Goal: Use online tool/utility

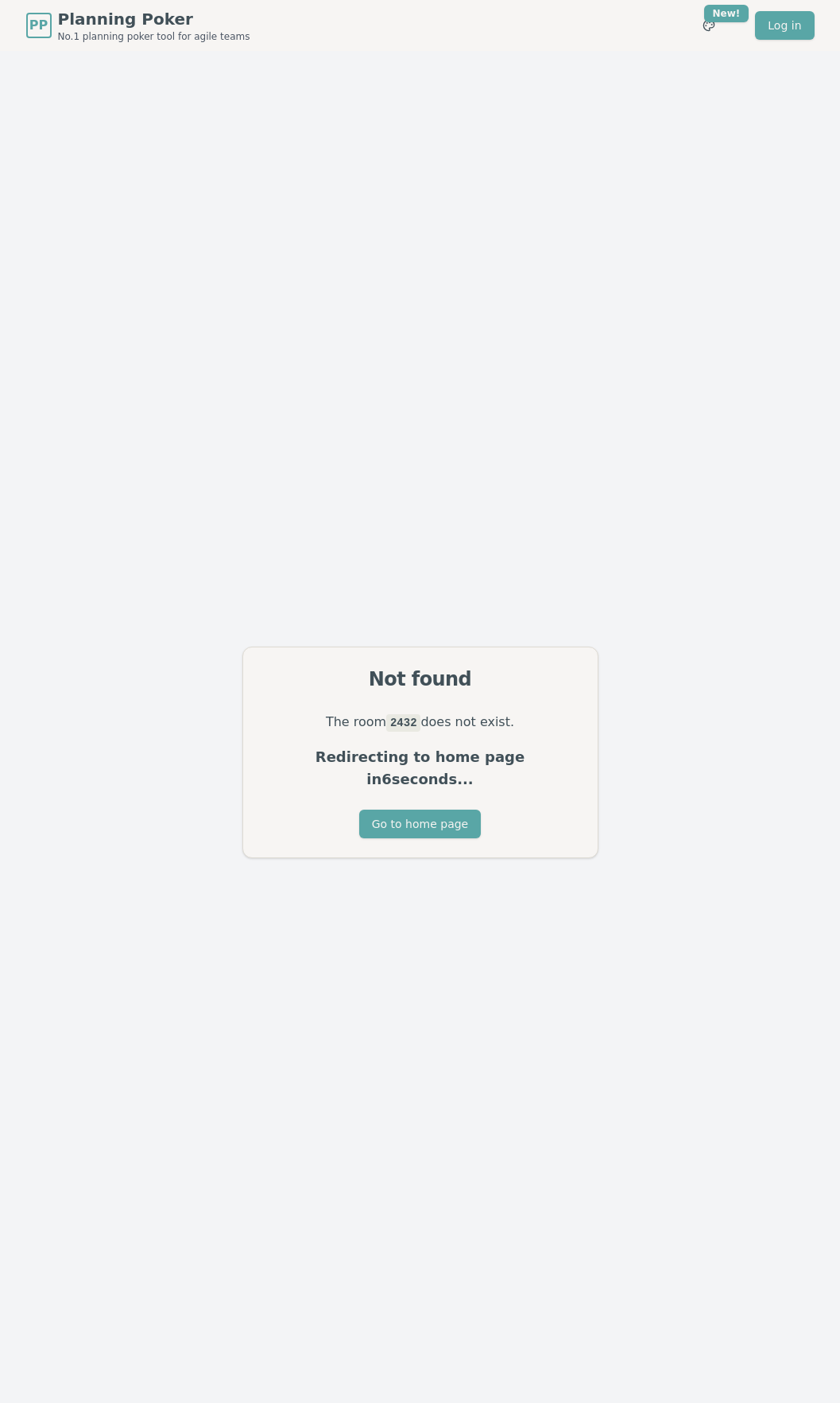
click at [419, 205] on div "Not found The room 2432 does not exist. Redirecting to home page in 6 seconds..…" at bounding box center [420, 752] width 840 height 1403
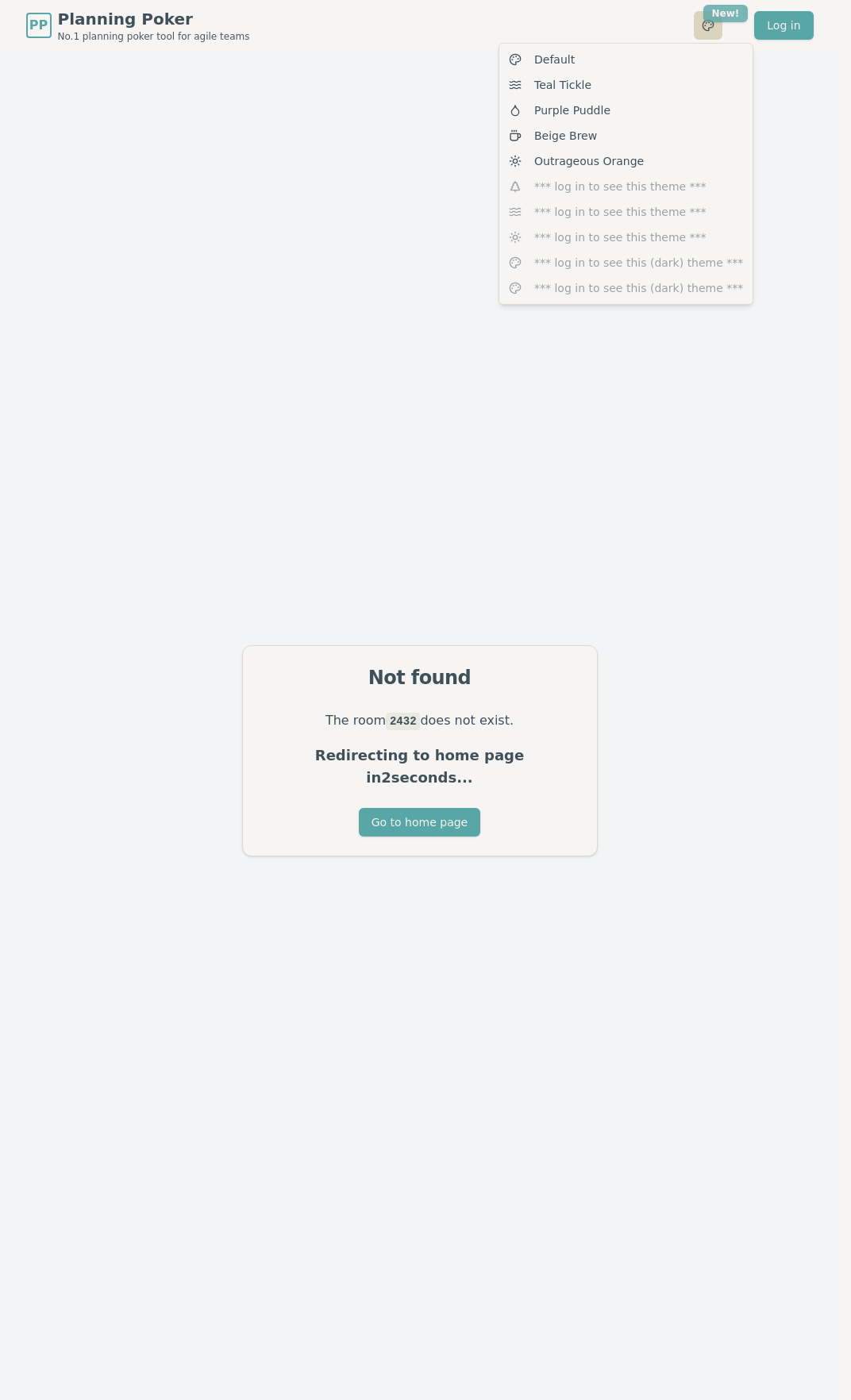
click at [725, 20] on html "PP Planning Poker No.1 planning poker tool for agile teams Toggle theme New! Lo…" at bounding box center [426, 726] width 851 height 1451
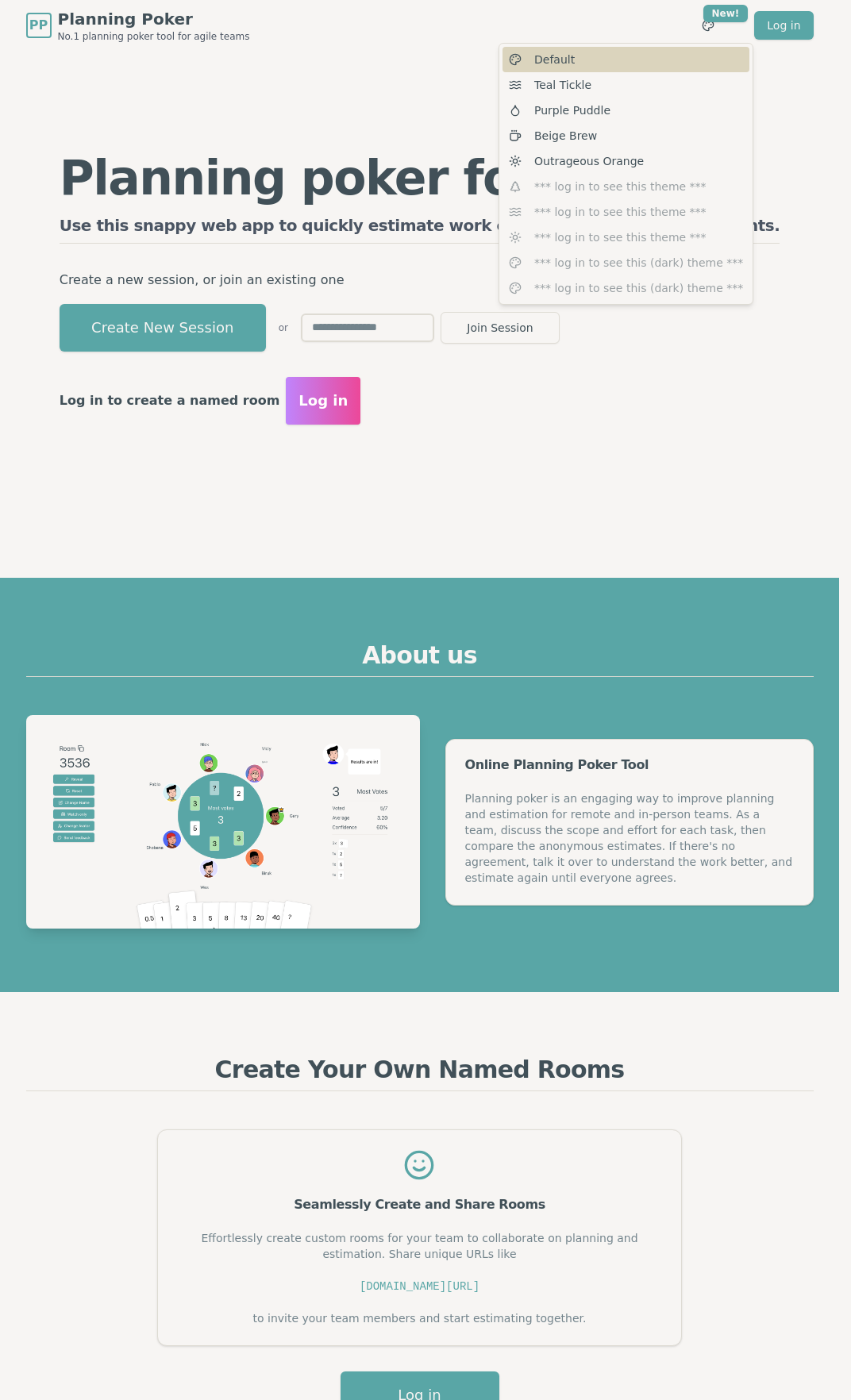
click at [665, 60] on div "Default" at bounding box center [626, 59] width 247 height 26
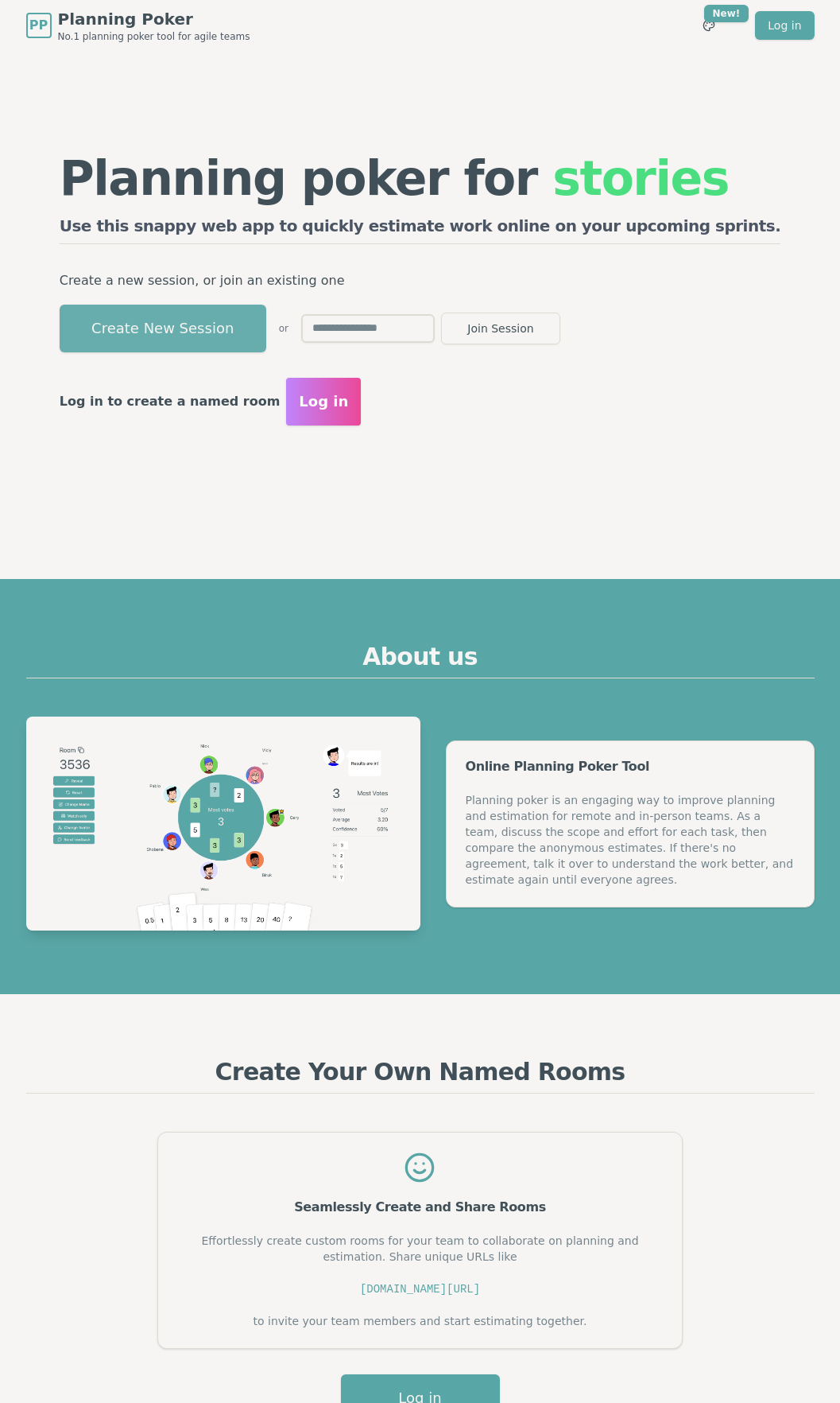
click at [220, 334] on button "Create New Session" at bounding box center [163, 328] width 206 height 48
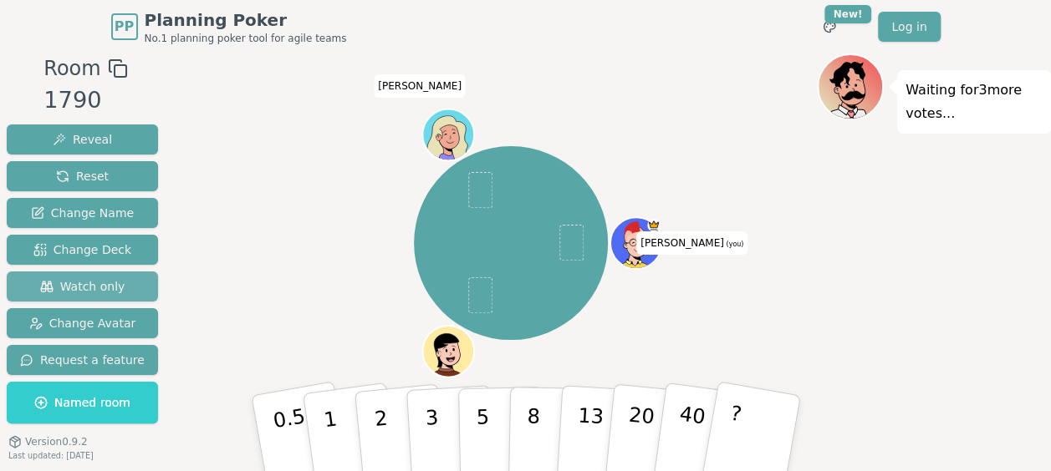
click at [110, 288] on span "Watch only" at bounding box center [82, 286] width 85 height 17
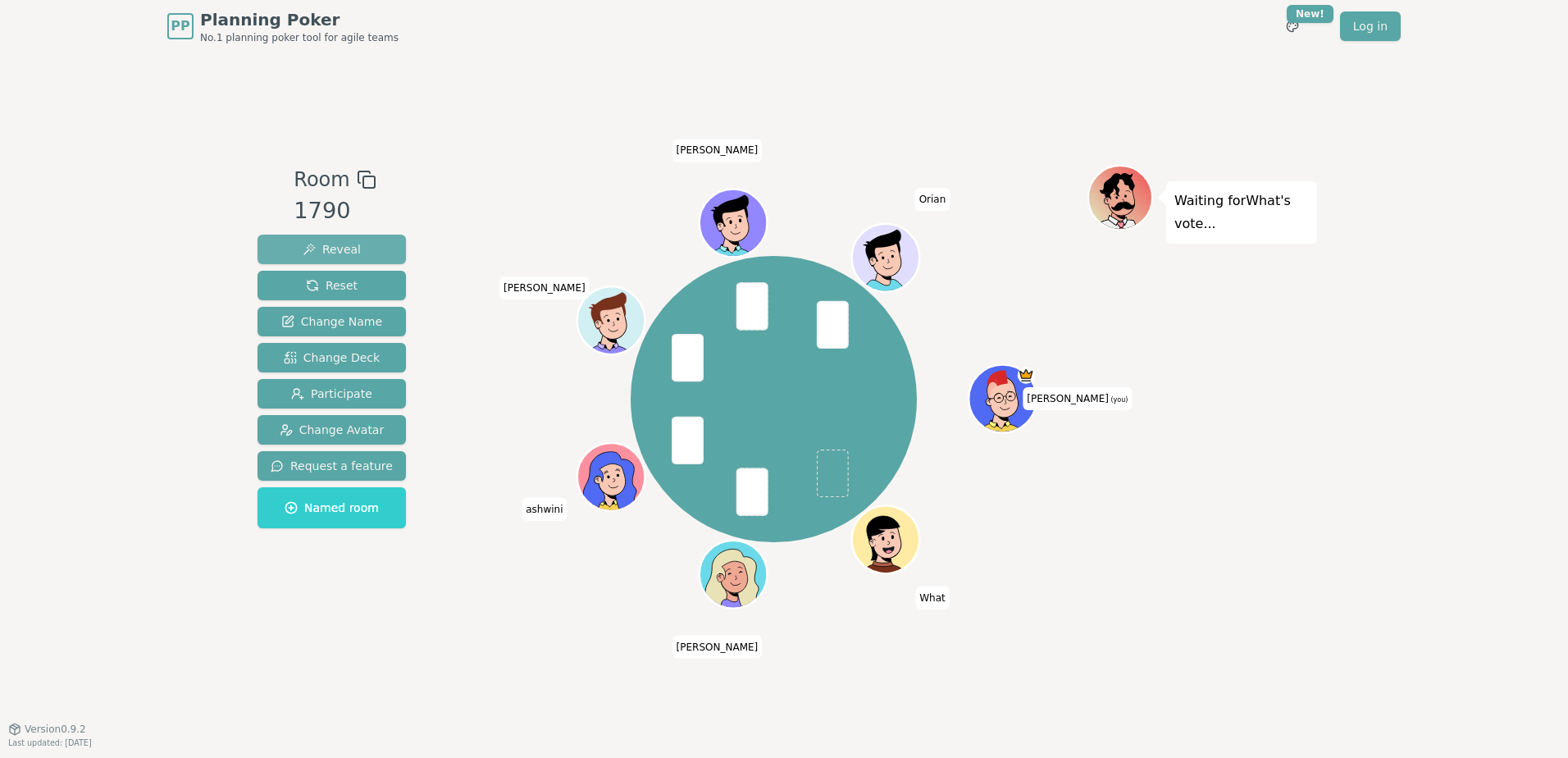
click at [337, 250] on span "Reveal" at bounding box center [331, 249] width 58 height 17
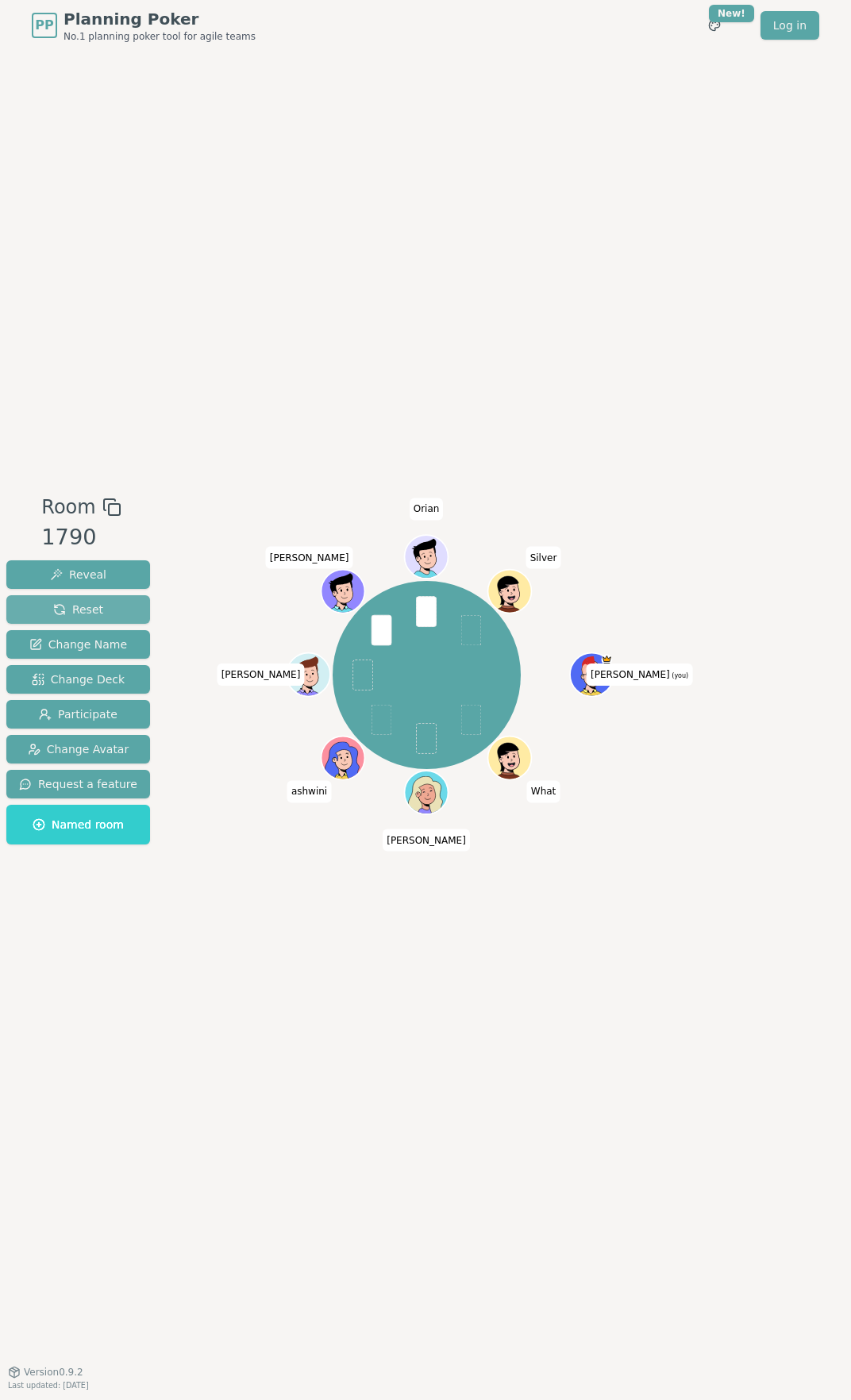
click at [63, 607] on span "Reset" at bounding box center [78, 609] width 50 height 16
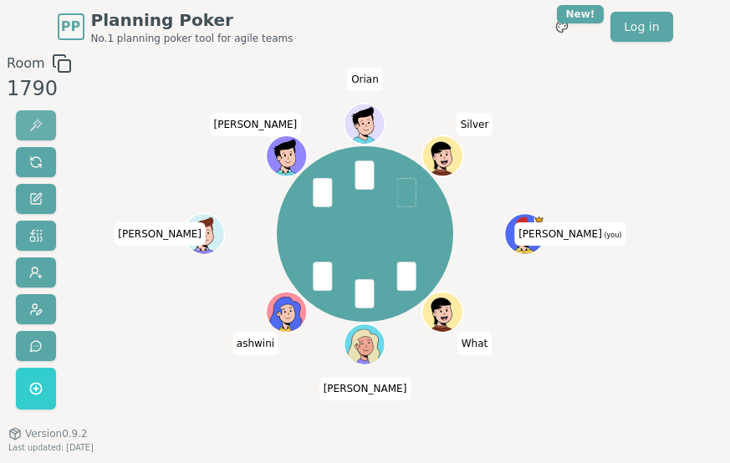
click at [48, 125] on button at bounding box center [36, 125] width 40 height 30
